Goal: Transaction & Acquisition: Download file/media

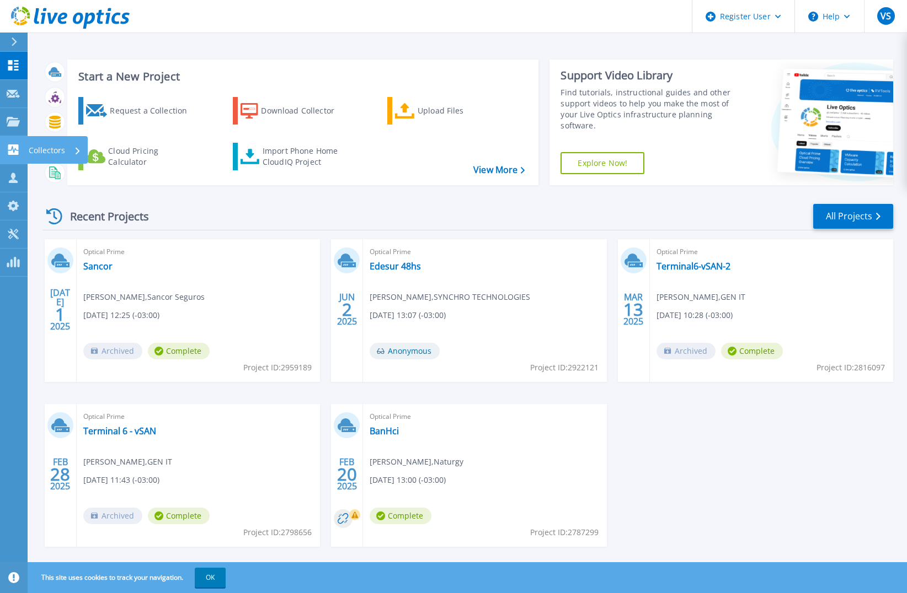
click at [15, 149] on icon at bounding box center [13, 150] width 13 height 10
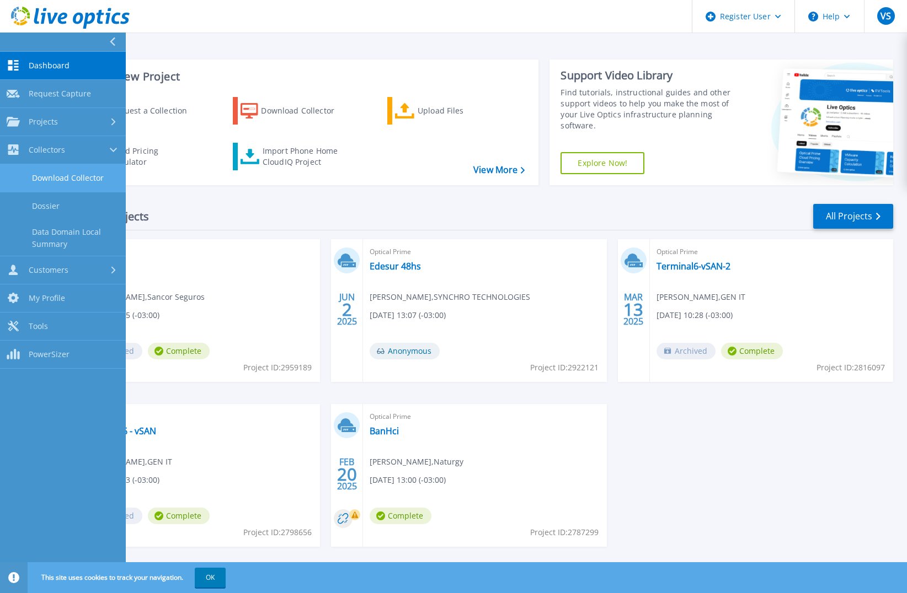
click at [82, 184] on link "Download Collector" at bounding box center [63, 178] width 126 height 28
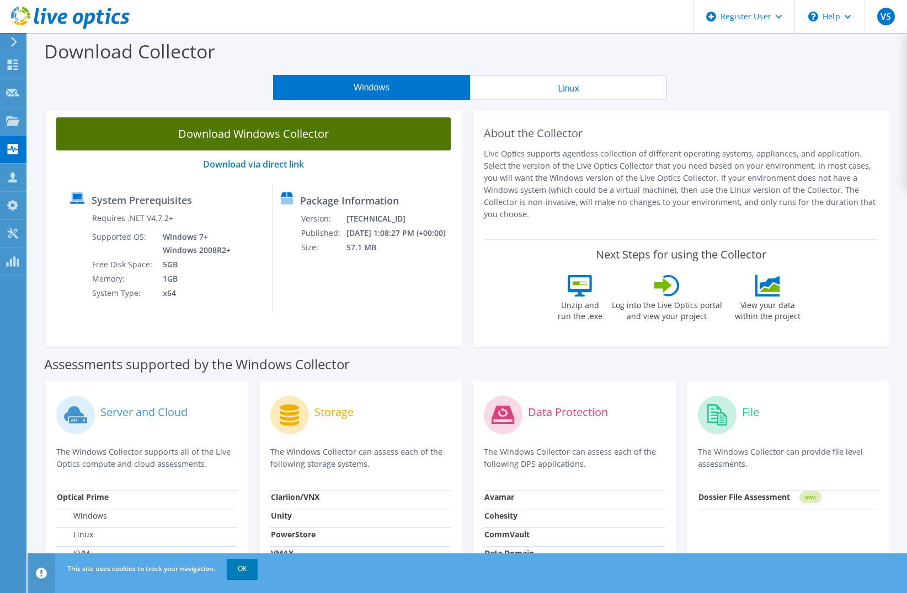
click at [331, 131] on link "Download Windows Collector" at bounding box center [253, 133] width 394 height 33
